Goal: Check status: Check status

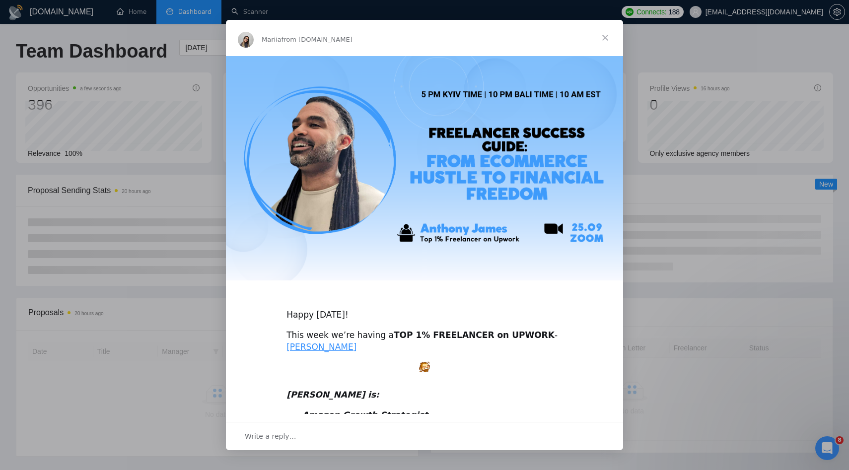
click at [605, 31] on span "Close" at bounding box center [605, 38] width 36 height 36
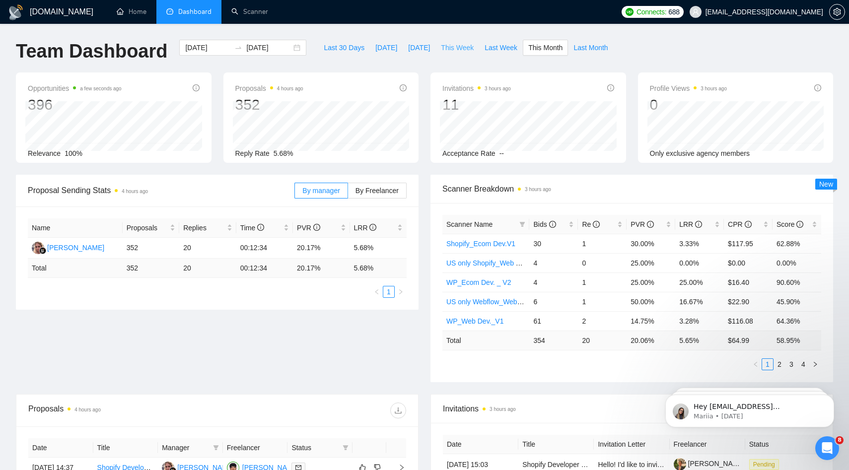
click at [458, 47] on span "This Week" at bounding box center [457, 47] width 33 height 11
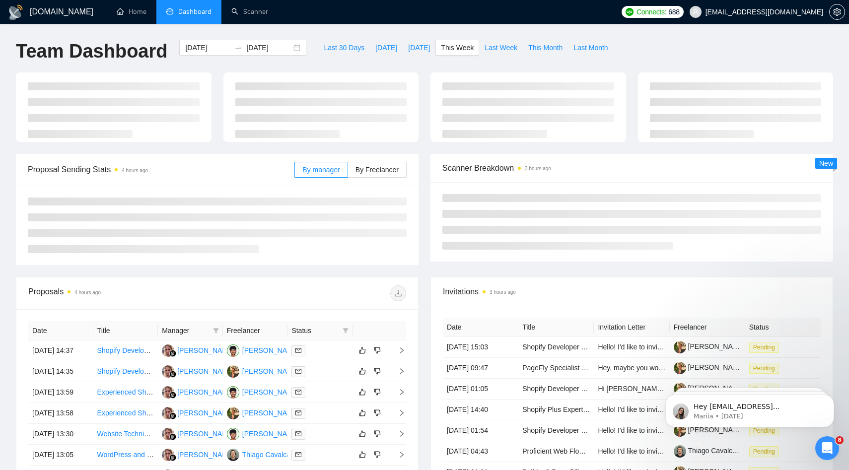
type input "[DATE]"
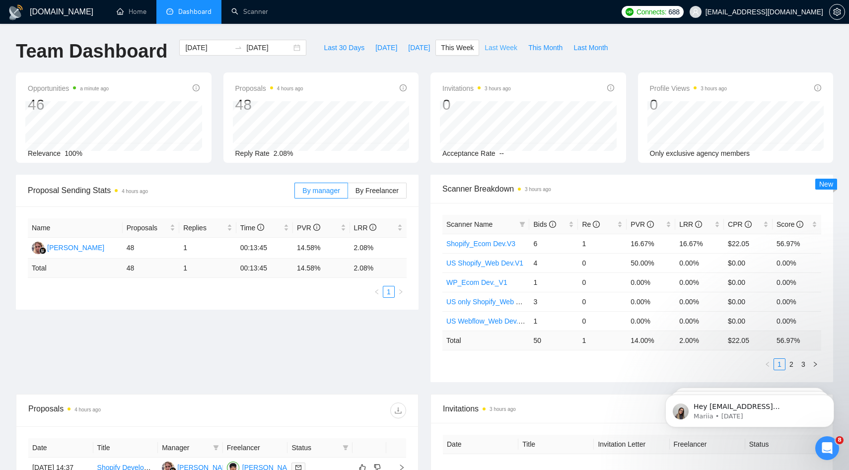
click at [488, 41] on button "Last Week" at bounding box center [501, 48] width 44 height 16
type input "[DATE]"
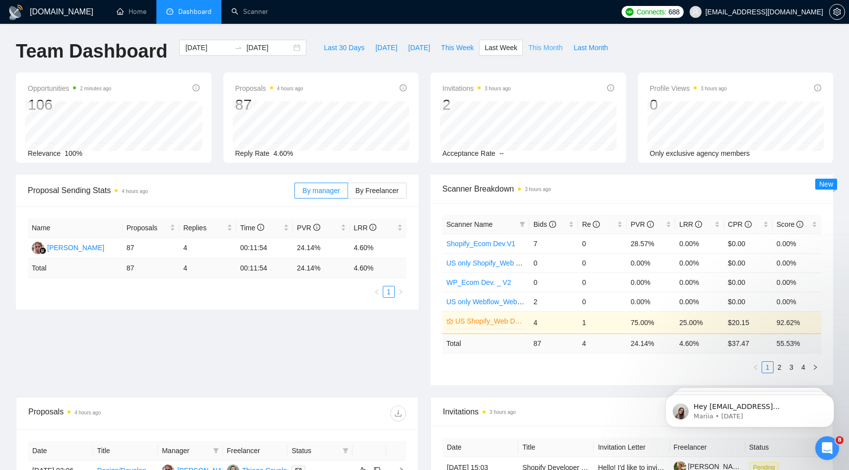
click at [551, 52] on span "This Month" at bounding box center [545, 47] width 34 height 11
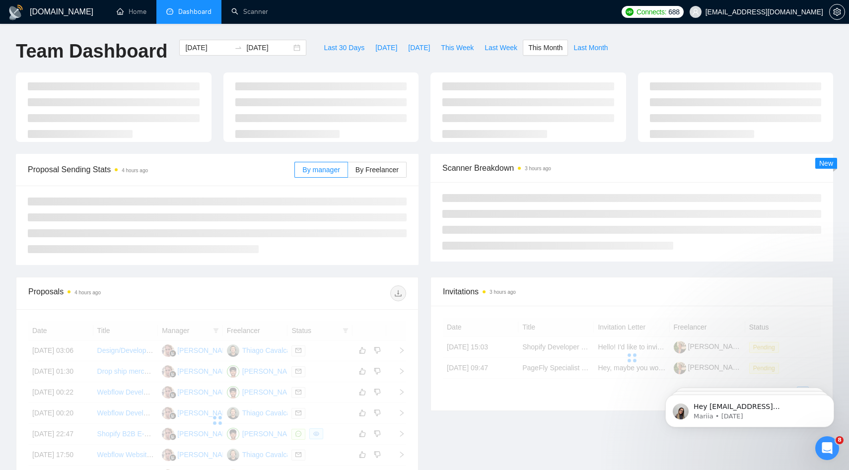
type input "[DATE]"
click at [472, 51] on span "This Week" at bounding box center [457, 47] width 33 height 11
type input "[DATE]"
